Goal: Communication & Community: Answer question/provide support

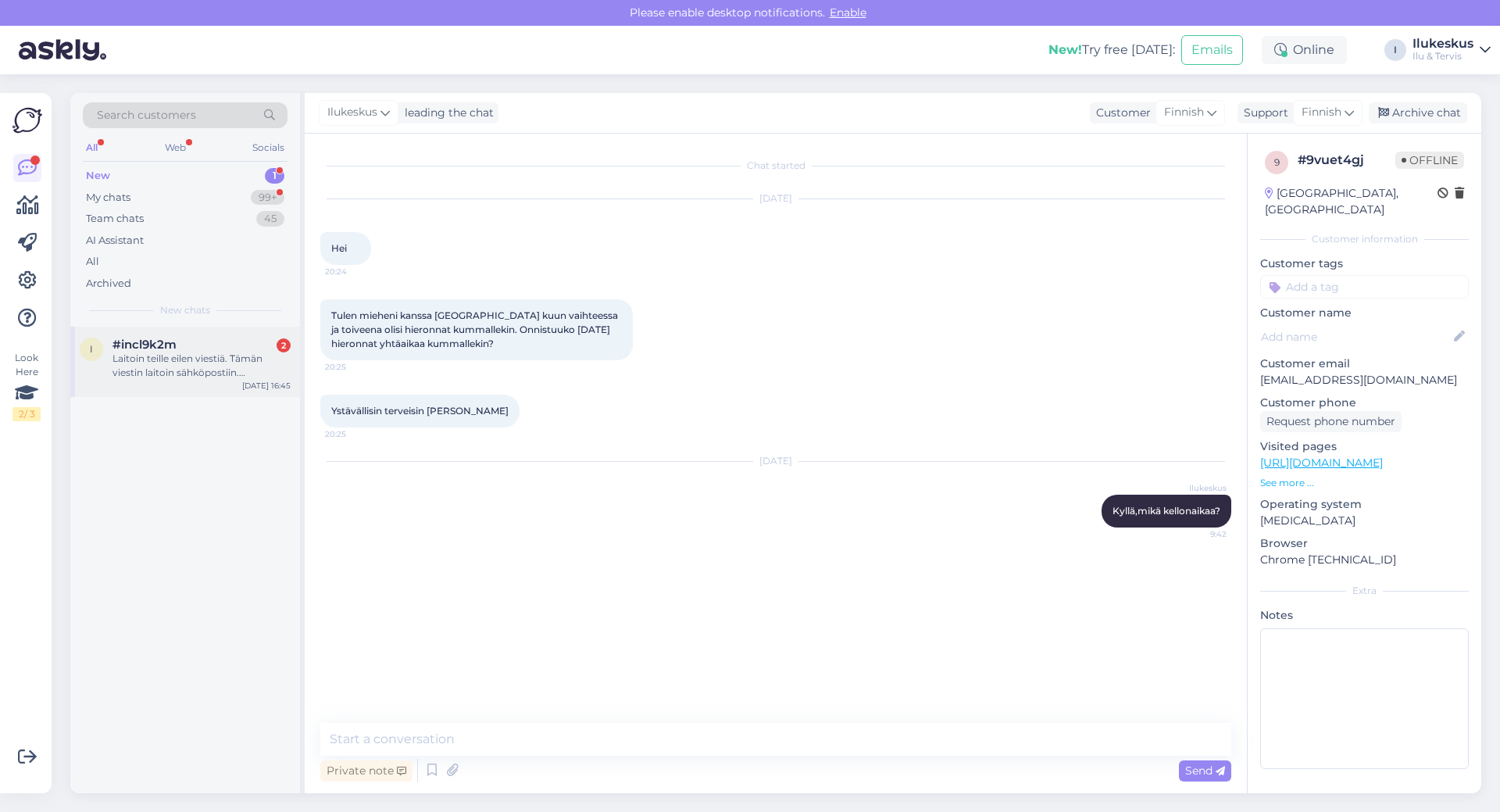
click at [220, 356] on div "Laitoin teille eilen viestiä. Tämän viestin laitoin sähköpostiin.[PERSON_NAME] …" at bounding box center [201, 366] width 178 height 28
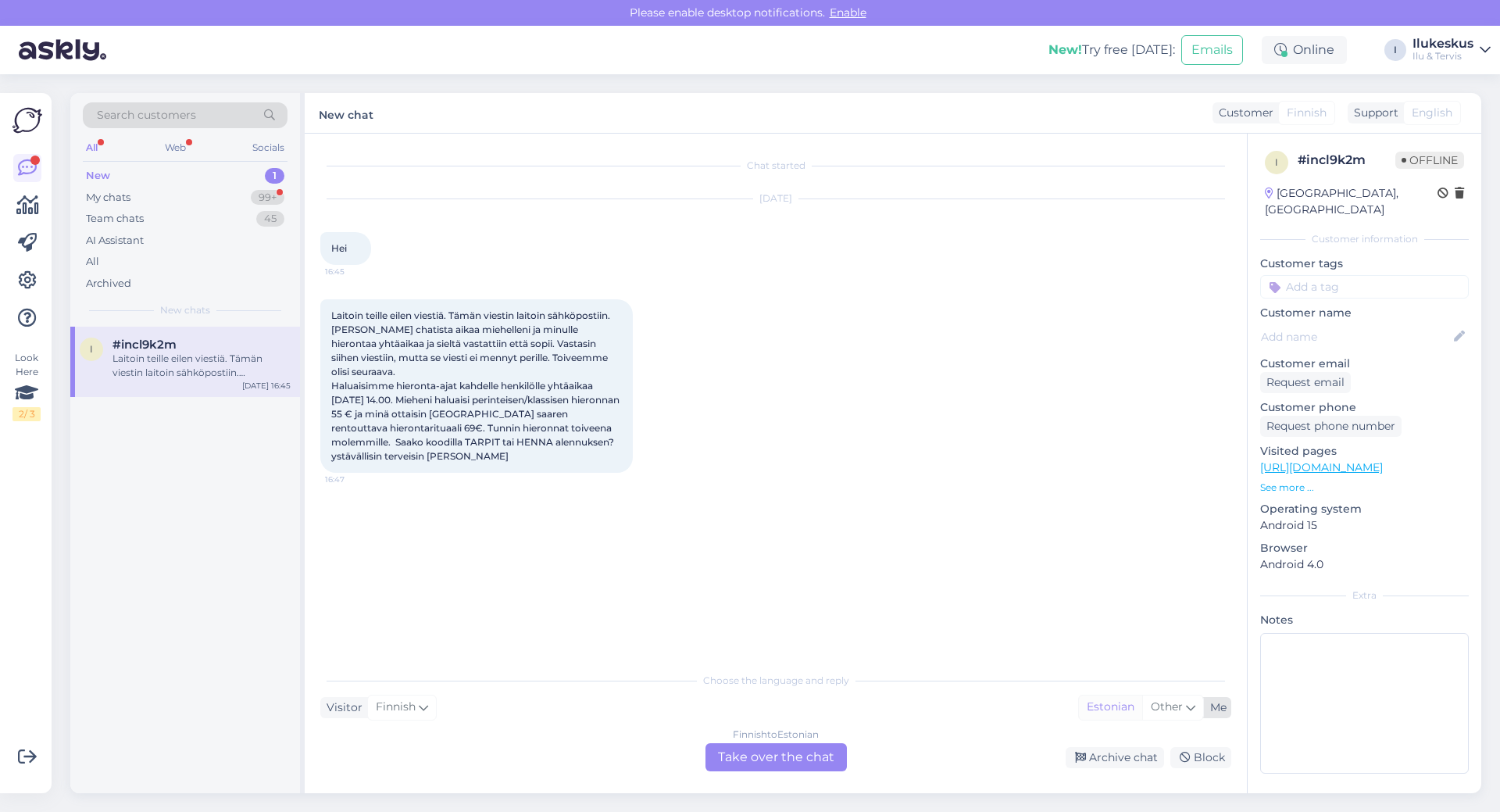
click at [1124, 706] on div "Estonian" at bounding box center [1110, 707] width 63 height 23
click at [1168, 707] on span "Other" at bounding box center [1167, 707] width 32 height 14
click at [1107, 573] on link "Finnish" at bounding box center [1155, 578] width 172 height 25
click at [775, 751] on div "Finnish to Finnish Take over the chat" at bounding box center [777, 757] width 142 height 28
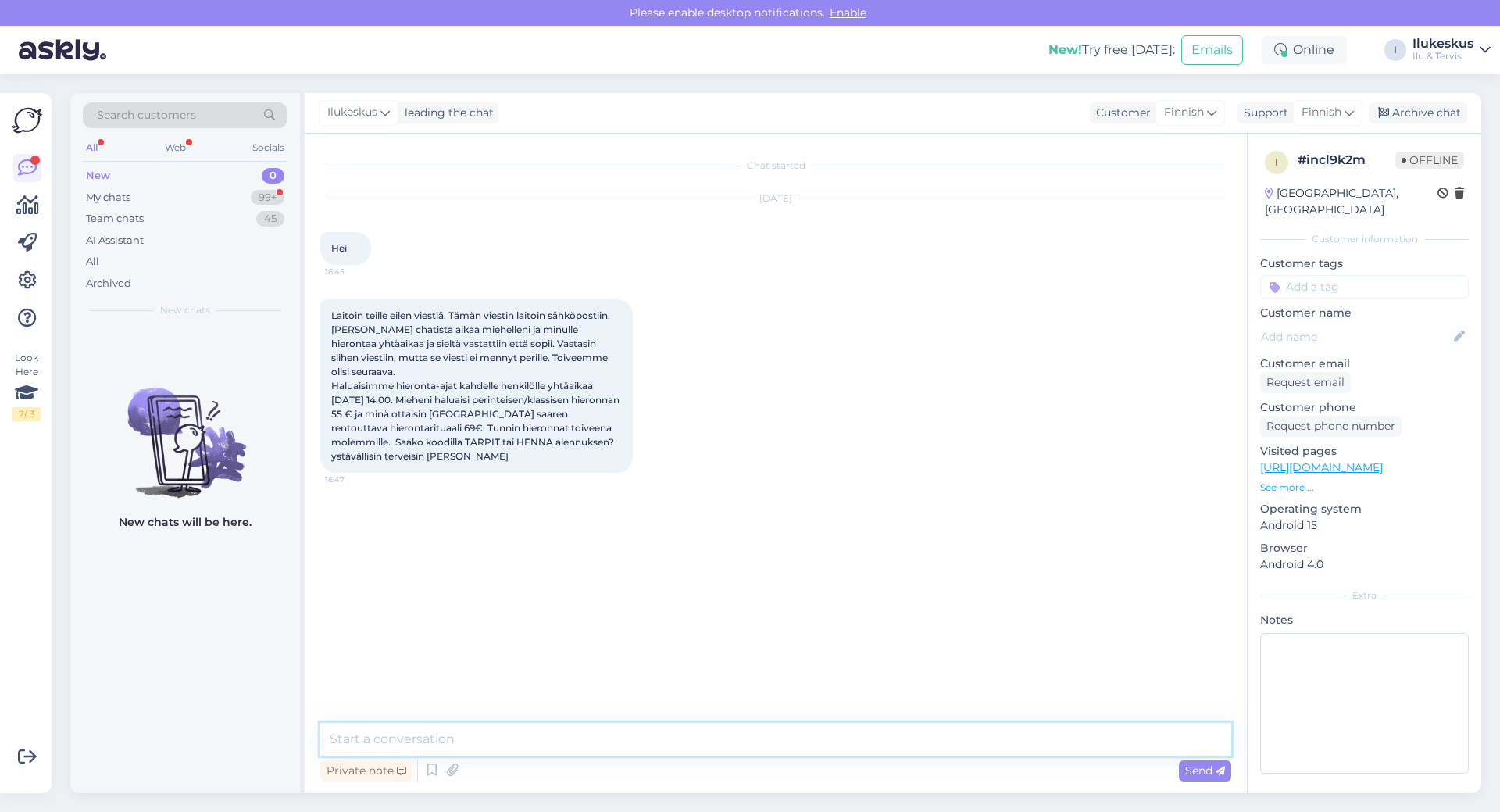
click at [548, 734] on textarea at bounding box center [776, 739] width 911 height 33
type textarea "Hei! Kyllä saa Tarpit alennuksen ja vastaamme teille sähköpostiin."
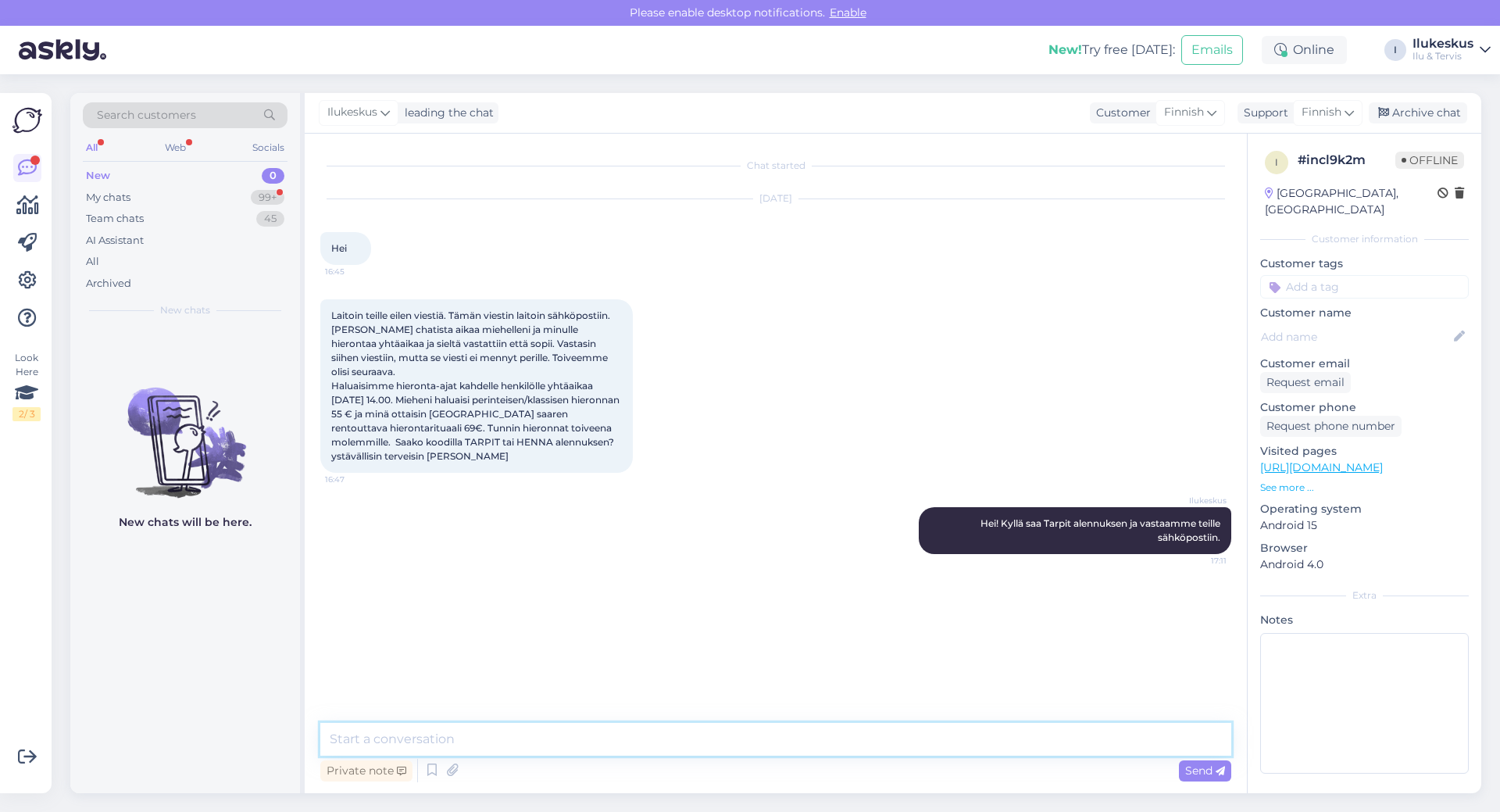
click at [529, 750] on textarea at bounding box center [776, 739] width 911 height 33
click at [460, 738] on textarea at bounding box center [776, 739] width 911 height 33
click at [501, 729] on textarea at bounding box center [776, 739] width 911 height 33
